Goal: Find specific page/section: Find specific page/section

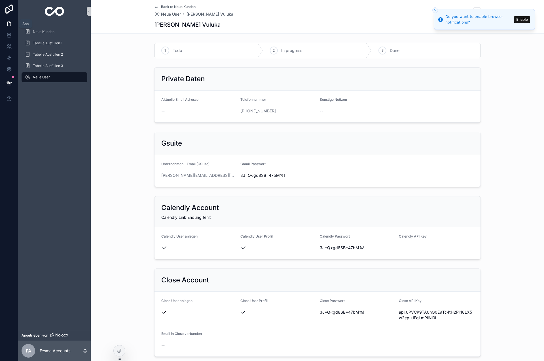
click at [8, 23] on icon at bounding box center [9, 24] width 6 height 6
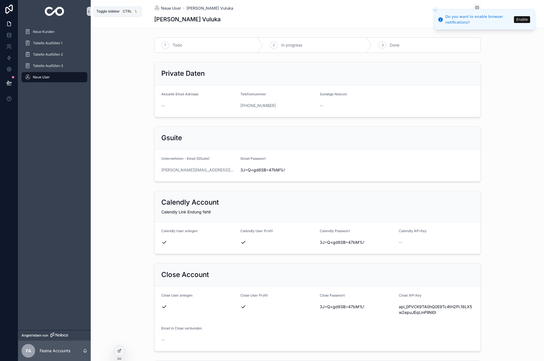
click at [88, 11] on icon "scrollbarer Inhalt" at bounding box center [89, 11] width 4 height 4
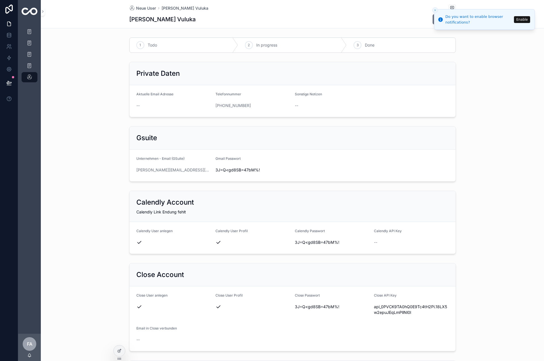
click at [435, 10] on icon "Close toast" at bounding box center [434, 10] width 3 height 3
click at [33, 32] on div "Neue Kunden" at bounding box center [29, 31] width 9 height 9
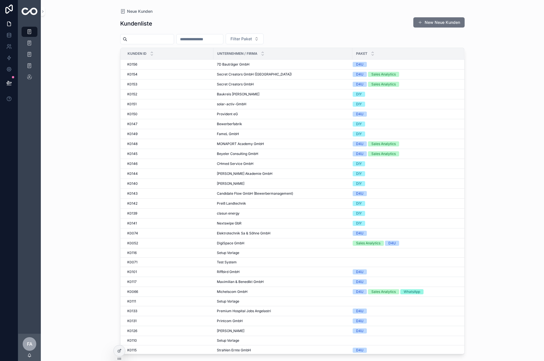
click at [153, 41] on input "scrollbarer Inhalt" at bounding box center [150, 39] width 46 height 8
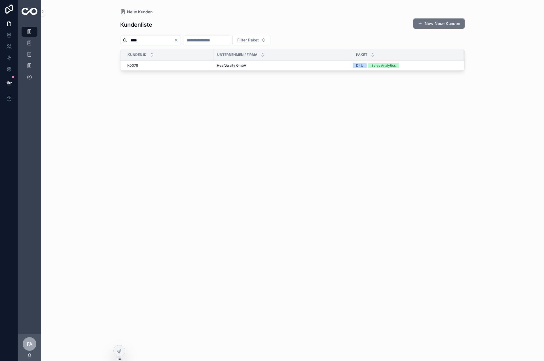
type input "****"
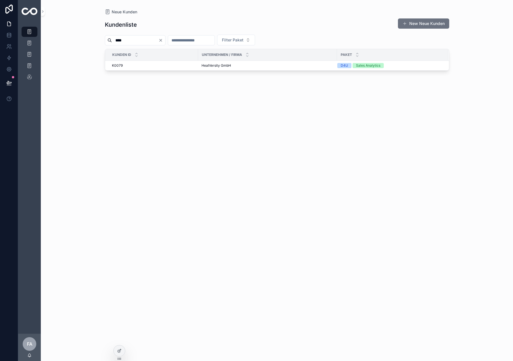
click at [163, 39] on icon "Clear" at bounding box center [160, 40] width 5 height 5
